Goal: Information Seeking & Learning: Compare options

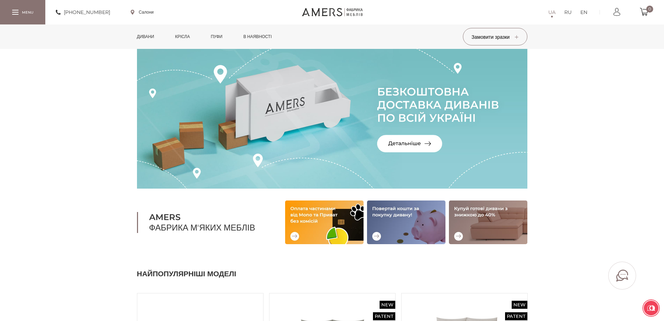
click at [145, 33] on link "Дивани" at bounding box center [146, 36] width 28 height 24
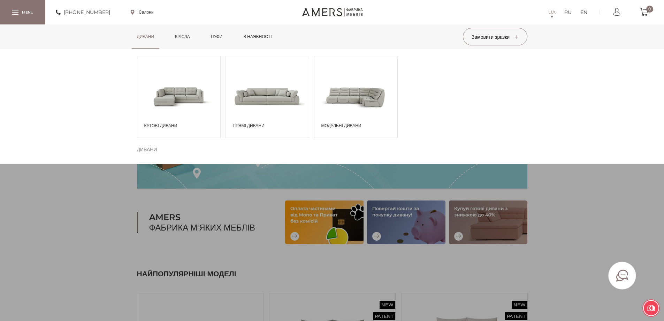
click at [173, 92] on span at bounding box center [178, 96] width 83 height 48
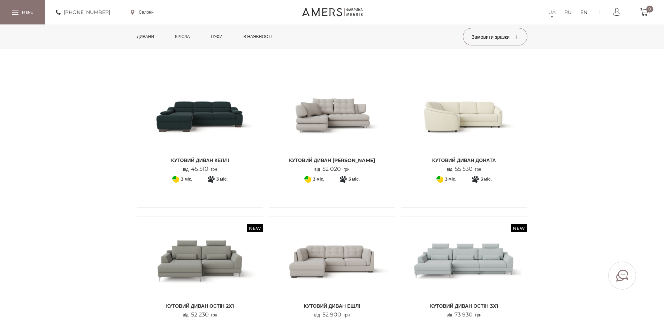
scroll to position [349, 0]
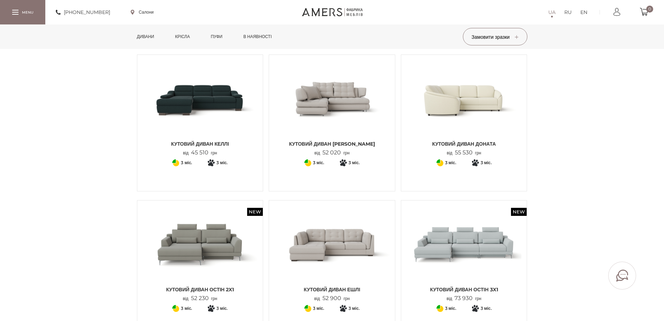
click at [328, 98] on img at bounding box center [332, 98] width 115 height 77
click at [463, 142] on span "Кутовий диван ДОНАТА" at bounding box center [464, 143] width 115 height 7
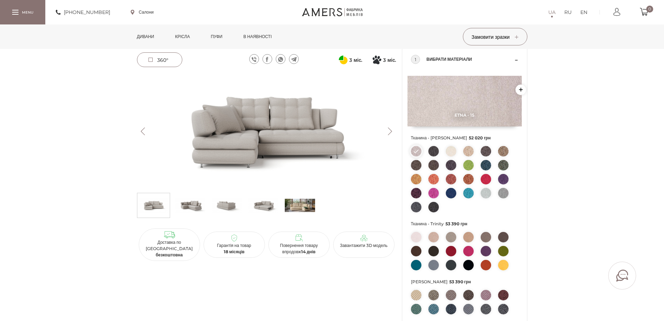
scroll to position [35, 0]
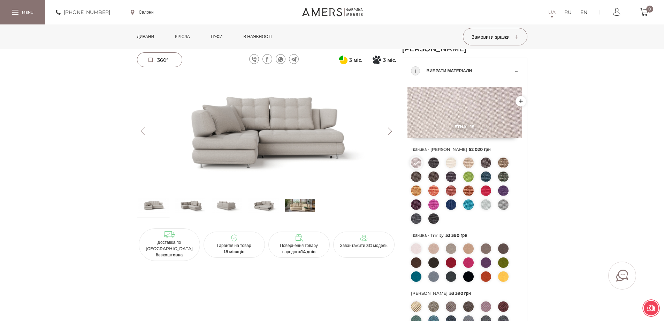
click at [256, 121] on img at bounding box center [267, 131] width 260 height 116
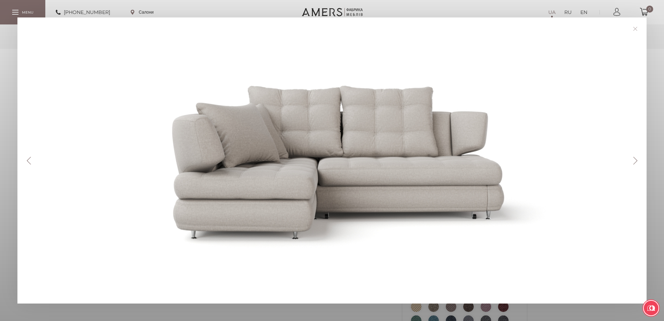
click at [638, 160] on button "Next" at bounding box center [636, 161] width 12 height 8
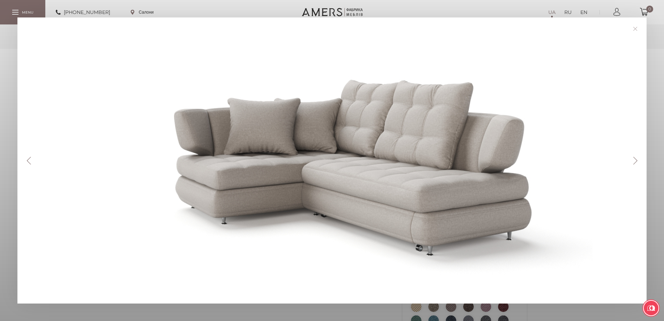
click at [638, 160] on button "Next" at bounding box center [636, 161] width 12 height 8
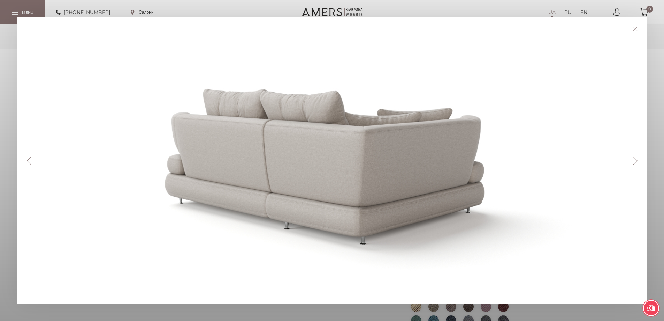
click at [638, 160] on button "Next" at bounding box center [636, 161] width 12 height 8
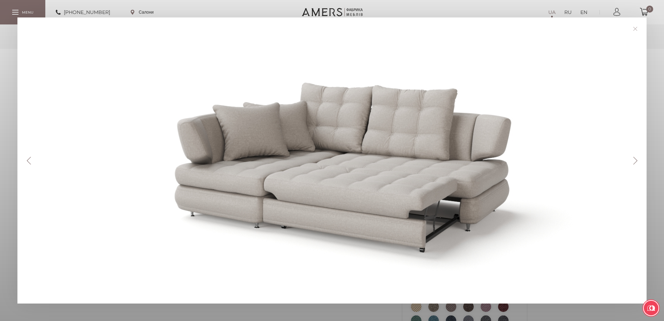
click at [639, 31] on link at bounding box center [635, 28] width 11 height 11
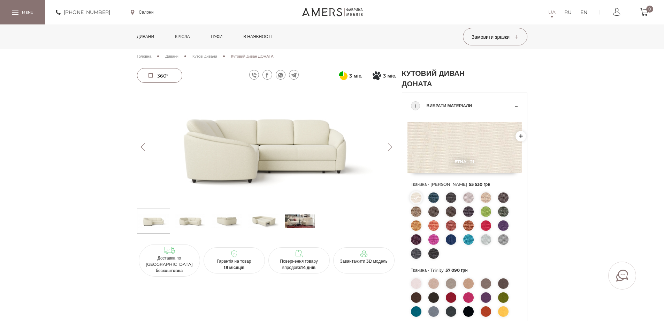
click at [236, 141] on img at bounding box center [267, 147] width 260 height 116
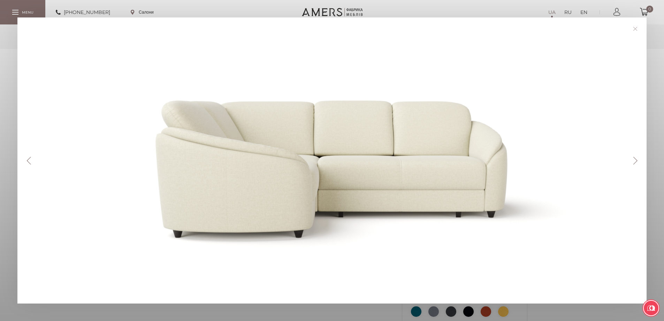
click at [637, 159] on button "Next" at bounding box center [636, 161] width 12 height 8
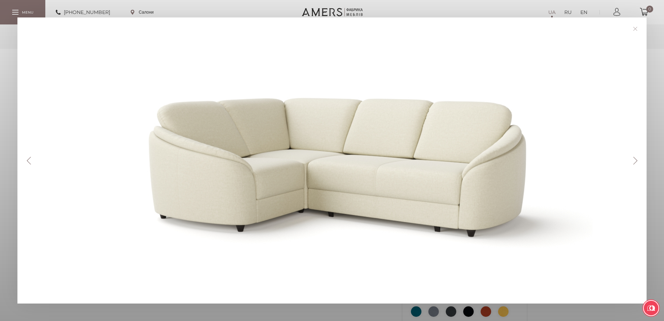
click at [639, 160] on button "Next" at bounding box center [636, 161] width 12 height 8
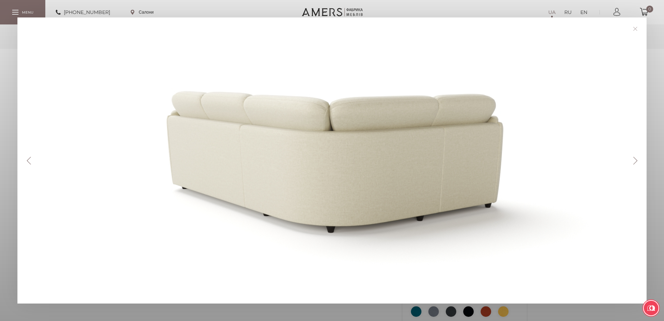
click at [639, 160] on button "Next" at bounding box center [636, 161] width 12 height 8
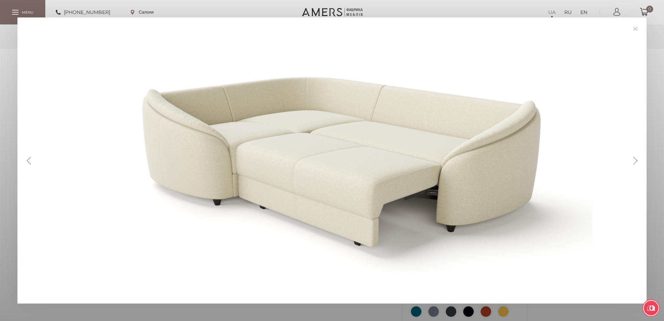
click at [637, 163] on button "Next" at bounding box center [636, 161] width 12 height 8
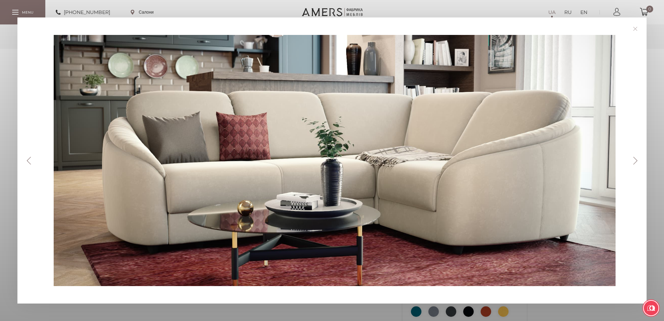
click at [636, 164] on div "Previous Next" at bounding box center [332, 160] width 630 height 286
click at [637, 160] on button "Next" at bounding box center [636, 161] width 12 height 8
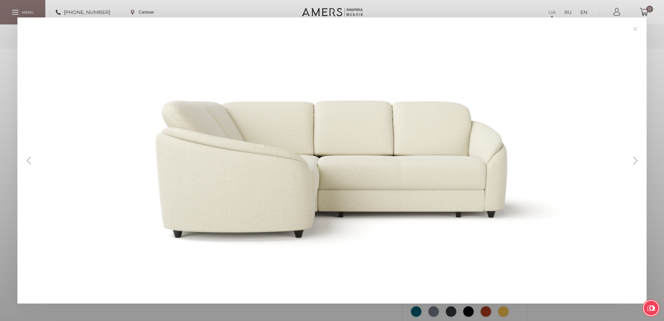
click at [638, 156] on div "Previous Next" at bounding box center [332, 160] width 630 height 286
click at [637, 159] on button "Next" at bounding box center [636, 161] width 12 height 8
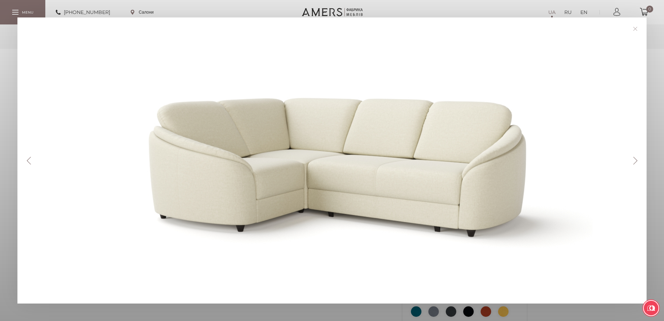
click at [636, 29] on link at bounding box center [635, 28] width 11 height 11
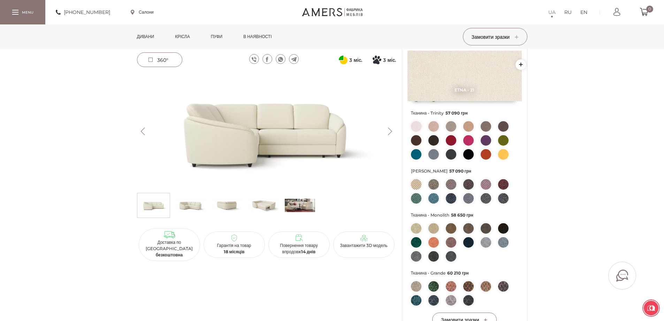
scroll to position [174, 0]
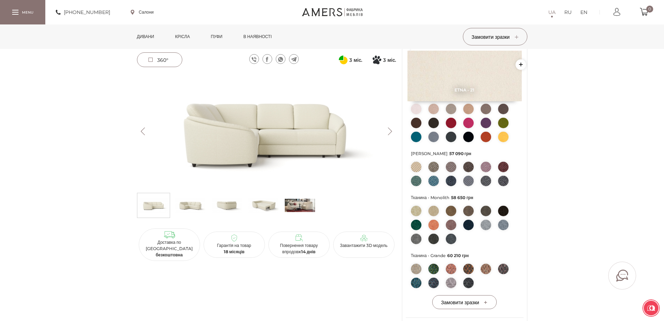
click at [292, 298] on div "3 міс. 3" at bounding box center [266, 170] width 265 height 552
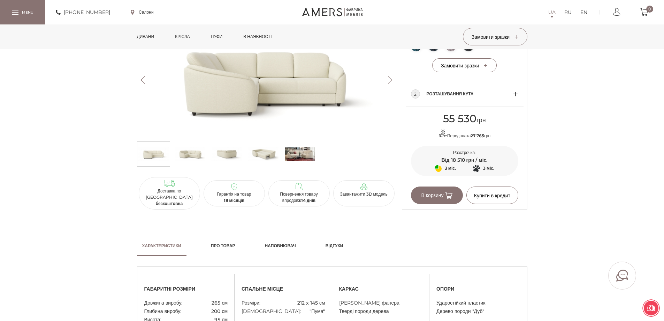
scroll to position [384, 0]
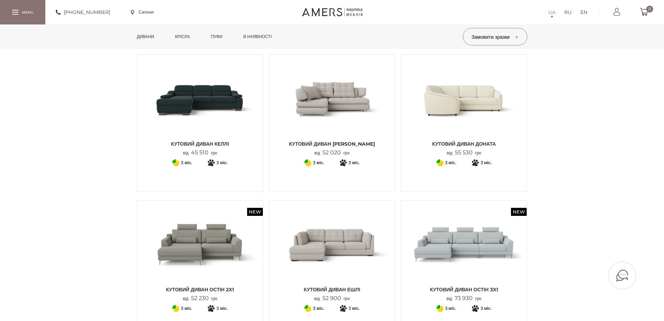
click at [336, 143] on span "Кутовий диван [PERSON_NAME]" at bounding box center [332, 143] width 115 height 7
click at [454, 145] on span "Кутовий диван ДОНАТА" at bounding box center [464, 143] width 115 height 7
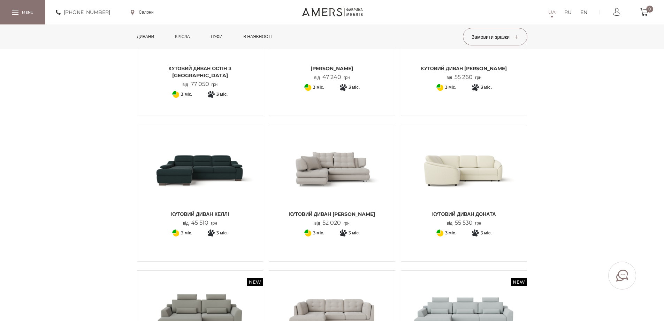
scroll to position [279, 0]
click at [331, 212] on span "Кутовий диван [PERSON_NAME]" at bounding box center [332, 213] width 115 height 7
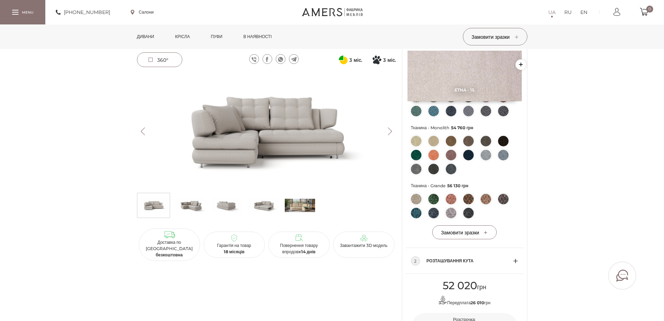
click at [255, 279] on div "3 міс. 3" at bounding box center [266, 100] width 265 height 552
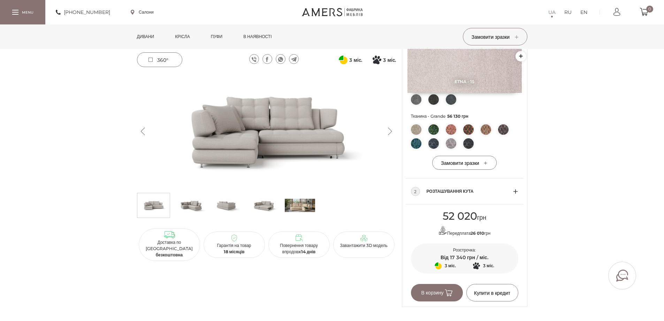
scroll to position [314, 0]
click at [169, 145] on img at bounding box center [267, 131] width 260 height 116
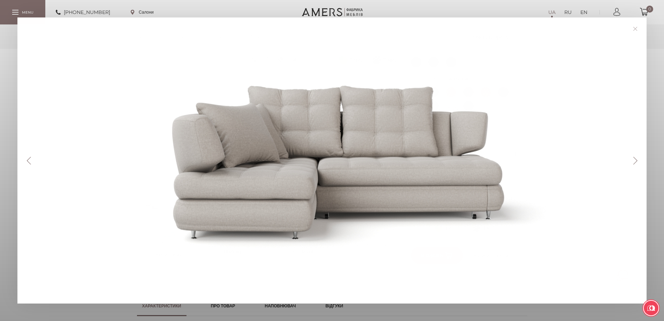
scroll to position [384, 0]
click at [639, 28] on link at bounding box center [635, 28] width 11 height 11
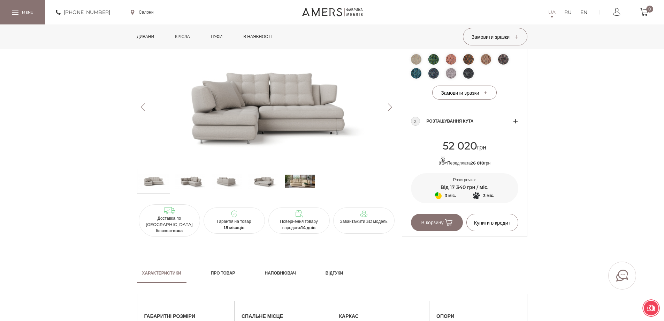
click at [182, 191] on img at bounding box center [190, 181] width 30 height 21
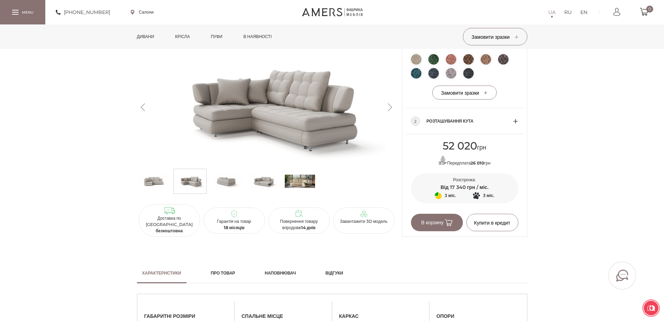
click at [227, 186] on img at bounding box center [227, 181] width 30 height 21
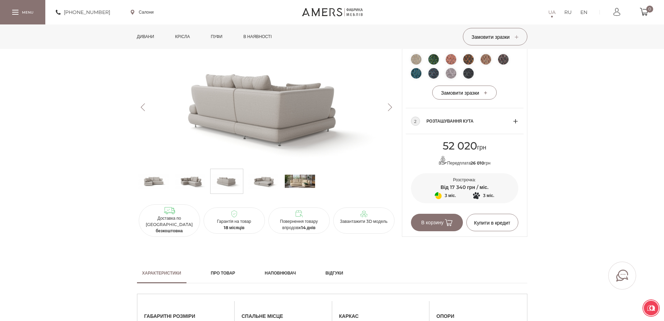
click at [187, 186] on img at bounding box center [190, 181] width 30 height 21
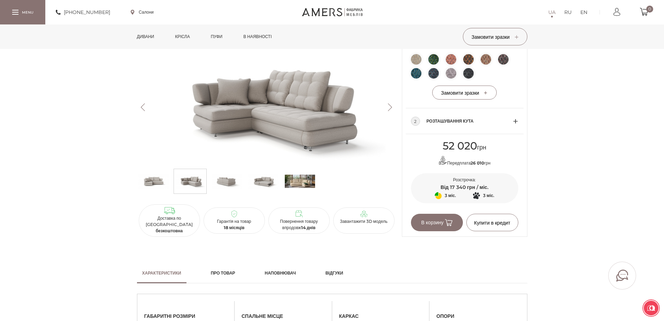
click at [259, 187] on img at bounding box center [263, 181] width 30 height 21
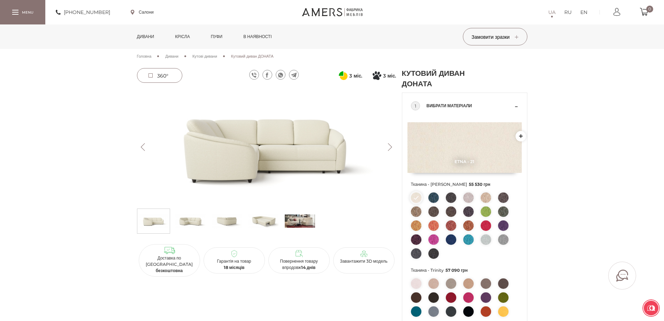
click at [193, 220] on img at bounding box center [190, 220] width 30 height 21
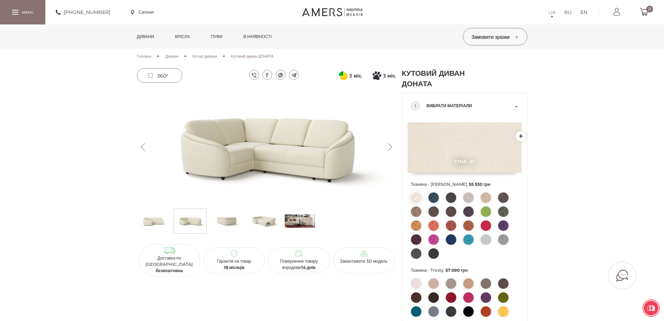
click at [227, 223] on img at bounding box center [227, 220] width 30 height 21
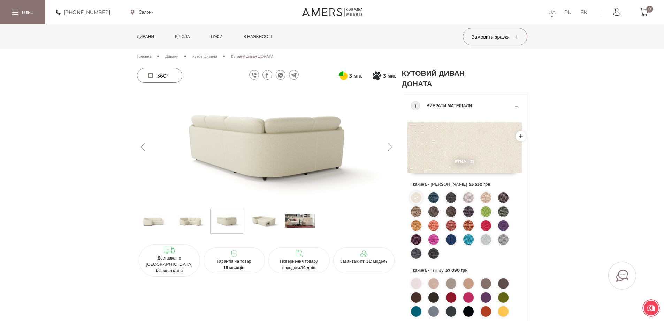
click at [260, 215] on img at bounding box center [263, 220] width 30 height 21
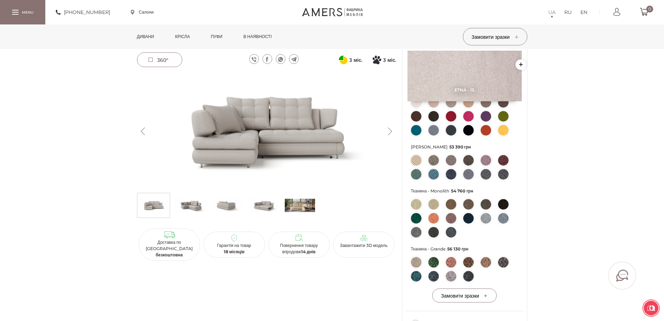
scroll to position [209, 0]
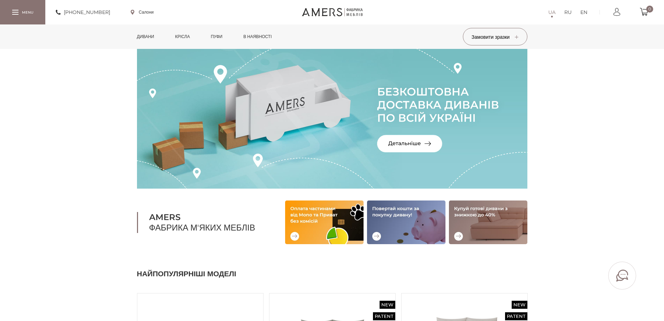
click at [149, 36] on link "Дивани" at bounding box center [146, 36] width 28 height 24
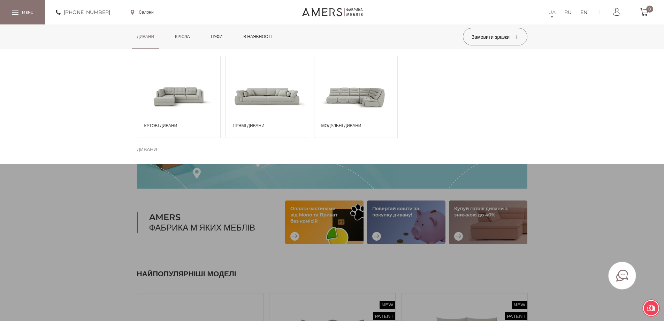
click at [172, 98] on span at bounding box center [178, 96] width 83 height 48
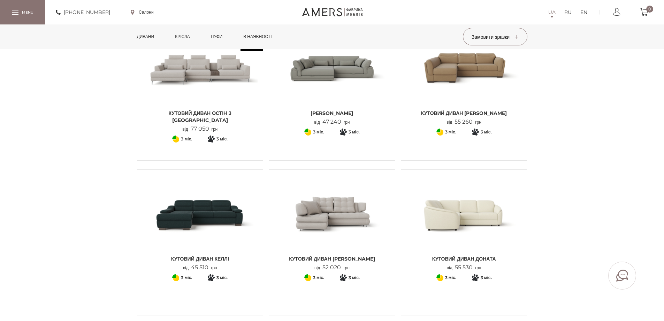
scroll to position [244, 0]
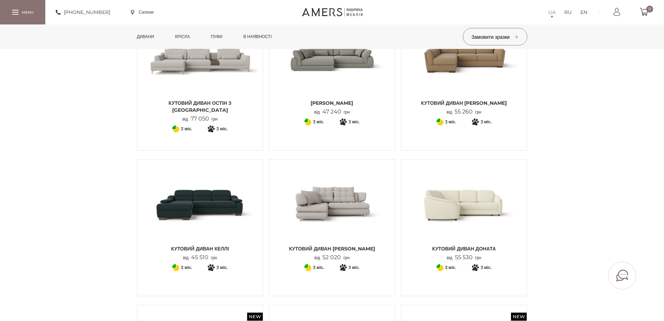
click at [318, 202] on img at bounding box center [332, 203] width 115 height 77
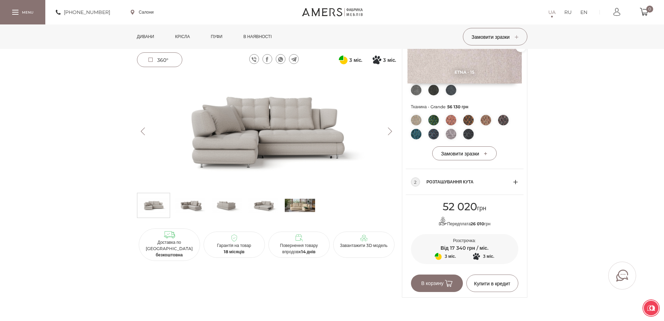
scroll to position [314, 0]
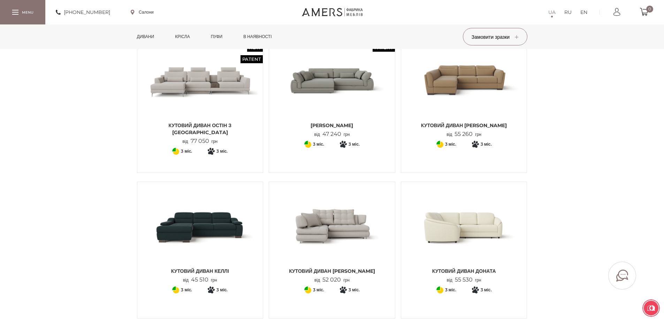
scroll to position [279, 0]
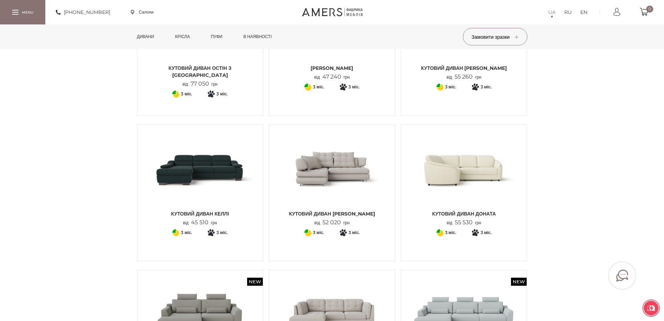
click at [315, 173] on img at bounding box center [332, 168] width 115 height 77
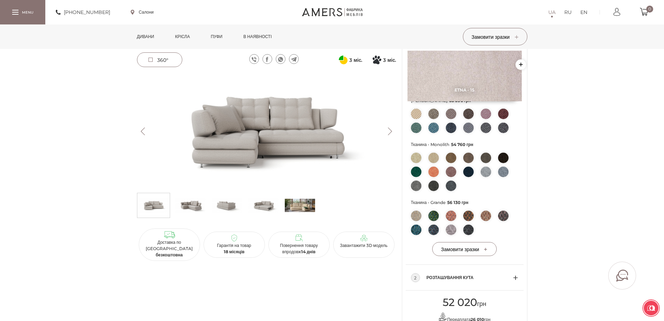
scroll to position [244, 0]
